Goal: Information Seeking & Learning: Learn about a topic

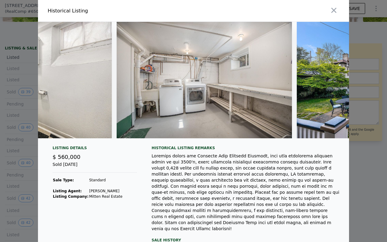
scroll to position [0, 6139]
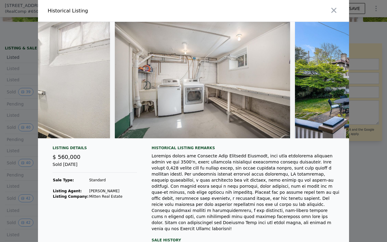
click at [239, 75] on img at bounding box center [202, 80] width 175 height 117
click at [198, 82] on img at bounding box center [202, 80] width 175 height 117
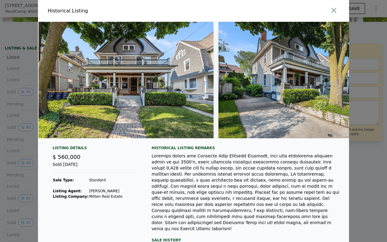
scroll to position [0, 0]
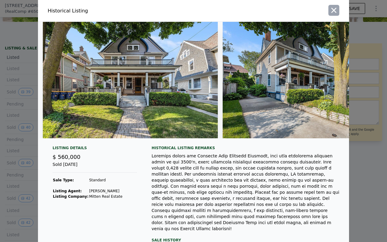
click at [333, 13] on icon "button" at bounding box center [333, 10] width 8 height 8
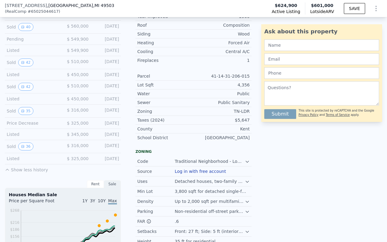
scroll to position [268, 0]
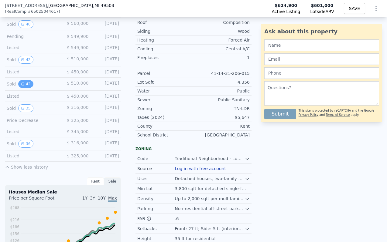
click at [20, 85] on button "42" at bounding box center [25, 84] width 15 height 8
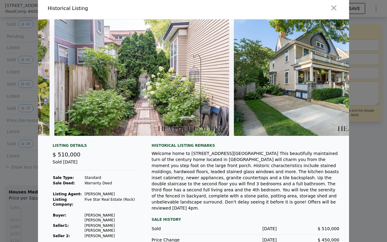
scroll to position [0, 7107]
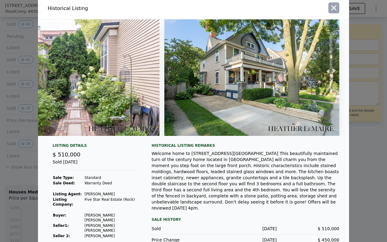
click at [335, 8] on icon "button" at bounding box center [333, 8] width 8 height 8
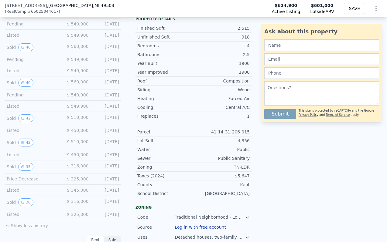
scroll to position [204, 0]
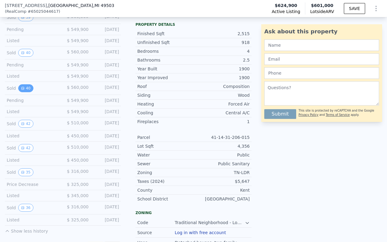
click at [26, 88] on button "40" at bounding box center [25, 88] width 15 height 8
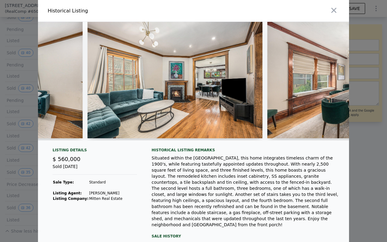
scroll to position [0, 1734]
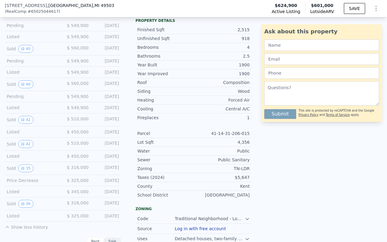
scroll to position [208, 0]
click at [24, 202] on icon "View historical data" at bounding box center [23, 204] width 4 height 4
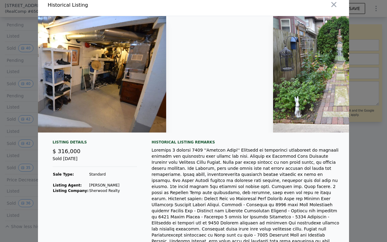
scroll to position [0, 4675]
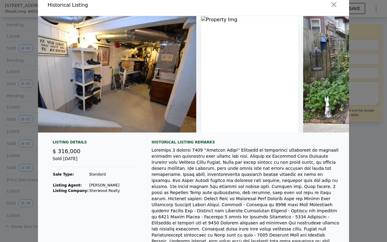
click at [290, 74] on img at bounding box center [249, 74] width 97 height 117
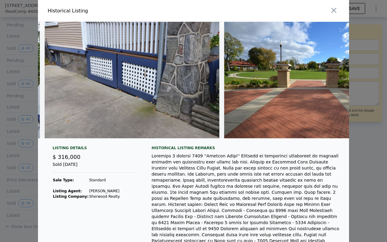
scroll to position [0, 5546]
